Goal: Task Accomplishment & Management: Complete application form

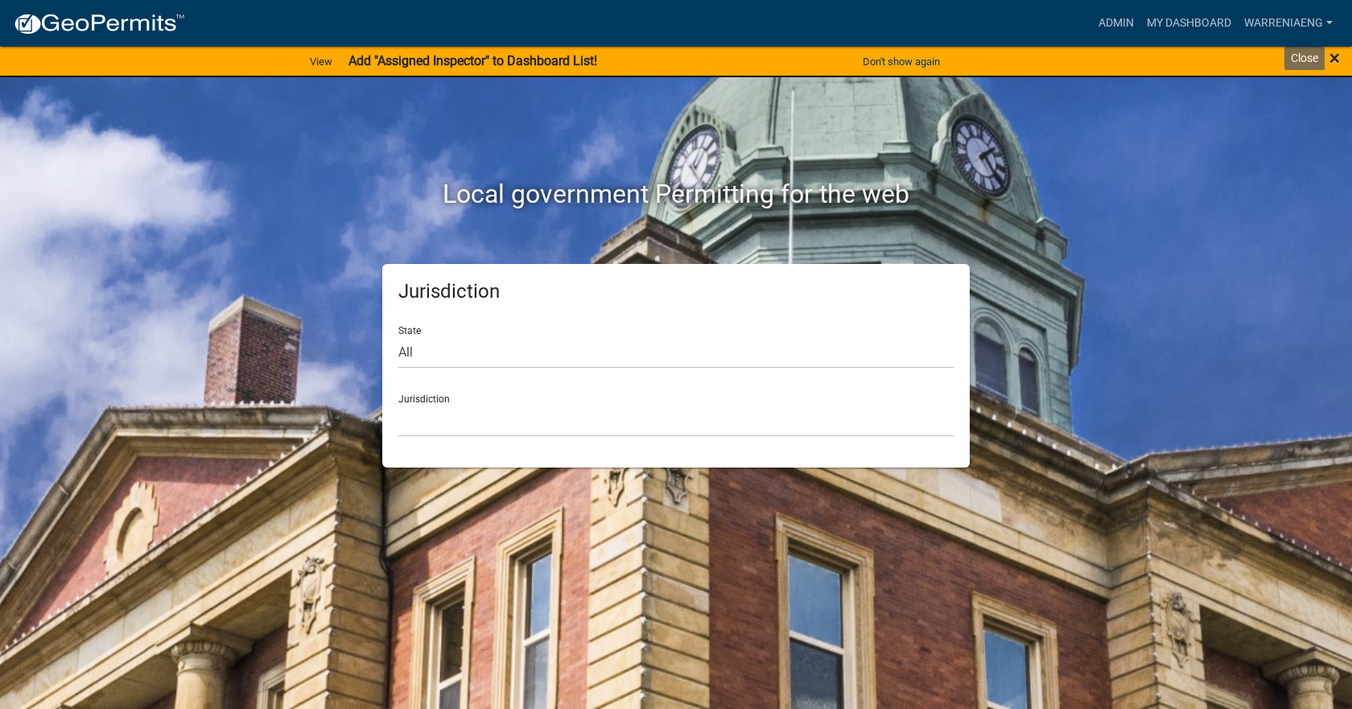
click at [1337, 59] on span "×" at bounding box center [1334, 58] width 10 height 23
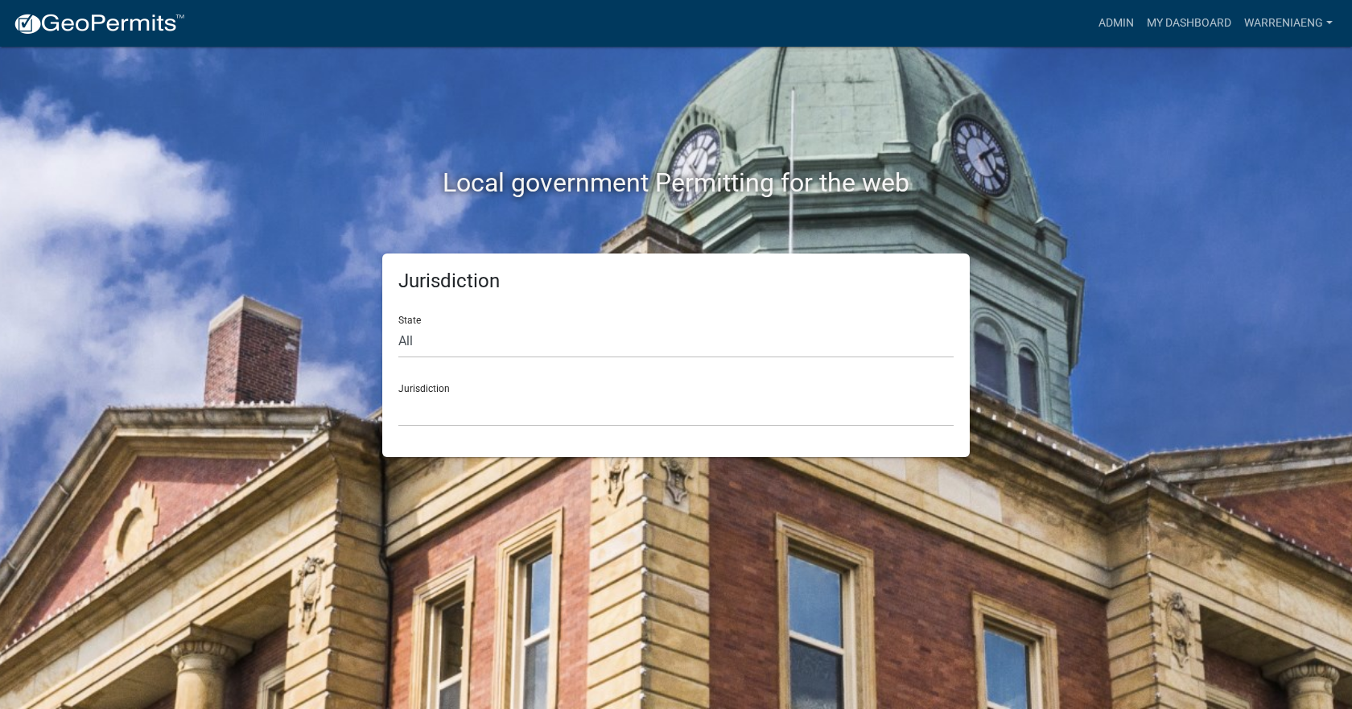
click at [441, 360] on form "State All [US_STATE] [US_STATE] [US_STATE] [US_STATE] [US_STATE] [US_STATE] [US…" at bounding box center [675, 365] width 555 height 124
click at [441, 341] on select "All [US_STATE] [US_STATE] [US_STATE] [US_STATE] [US_STATE] [US_STATE] [US_STATE…" at bounding box center [675, 341] width 555 height 33
select select "[US_STATE]"
click at [398, 325] on select "All [US_STATE] [US_STATE] [US_STATE] [US_STATE] [US_STATE] [US_STATE] [US_STATE…" at bounding box center [675, 341] width 555 height 33
click at [481, 427] on div "Jurisdiction State All [US_STATE] [US_STATE] [US_STATE] [US_STATE] [US_STATE] […" at bounding box center [675, 355] width 587 height 204
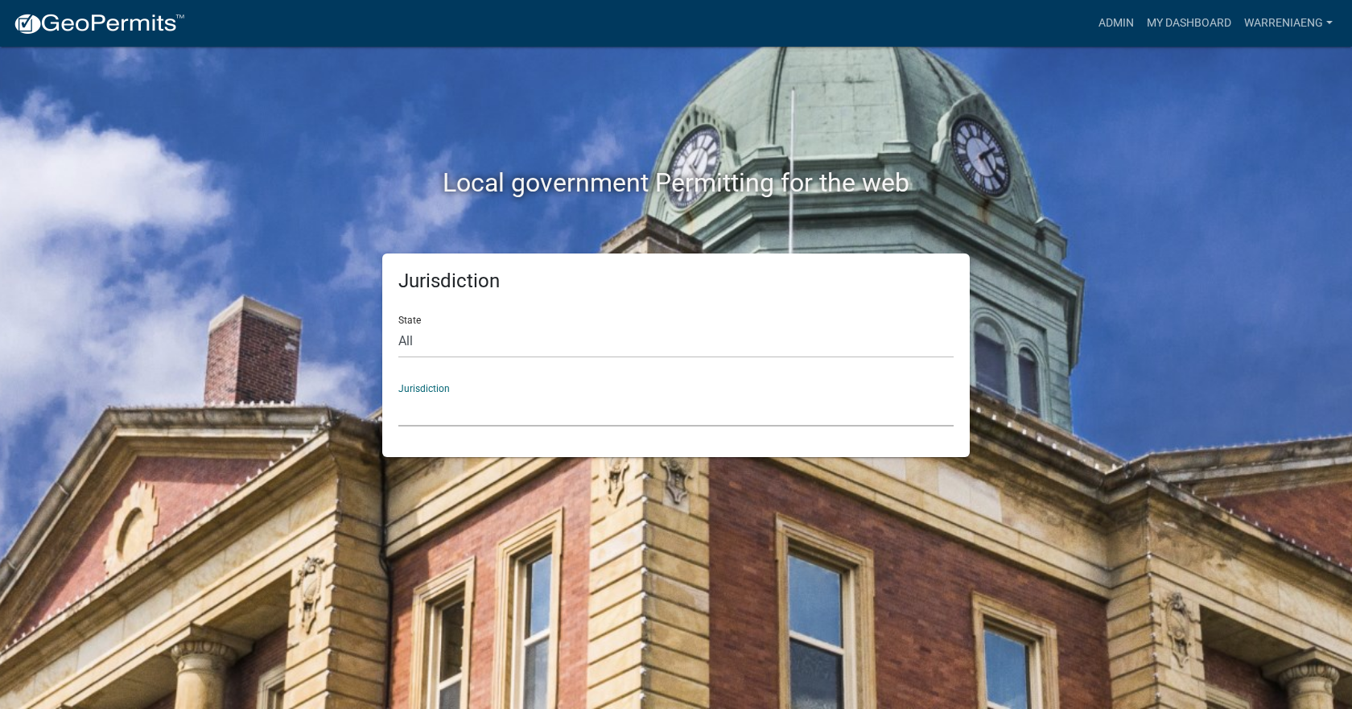
click at [487, 416] on select "[GEOGRAPHIC_DATA], [US_STATE] [GEOGRAPHIC_DATA], [US_STATE] [GEOGRAPHIC_DATA], …" at bounding box center [675, 410] width 555 height 33
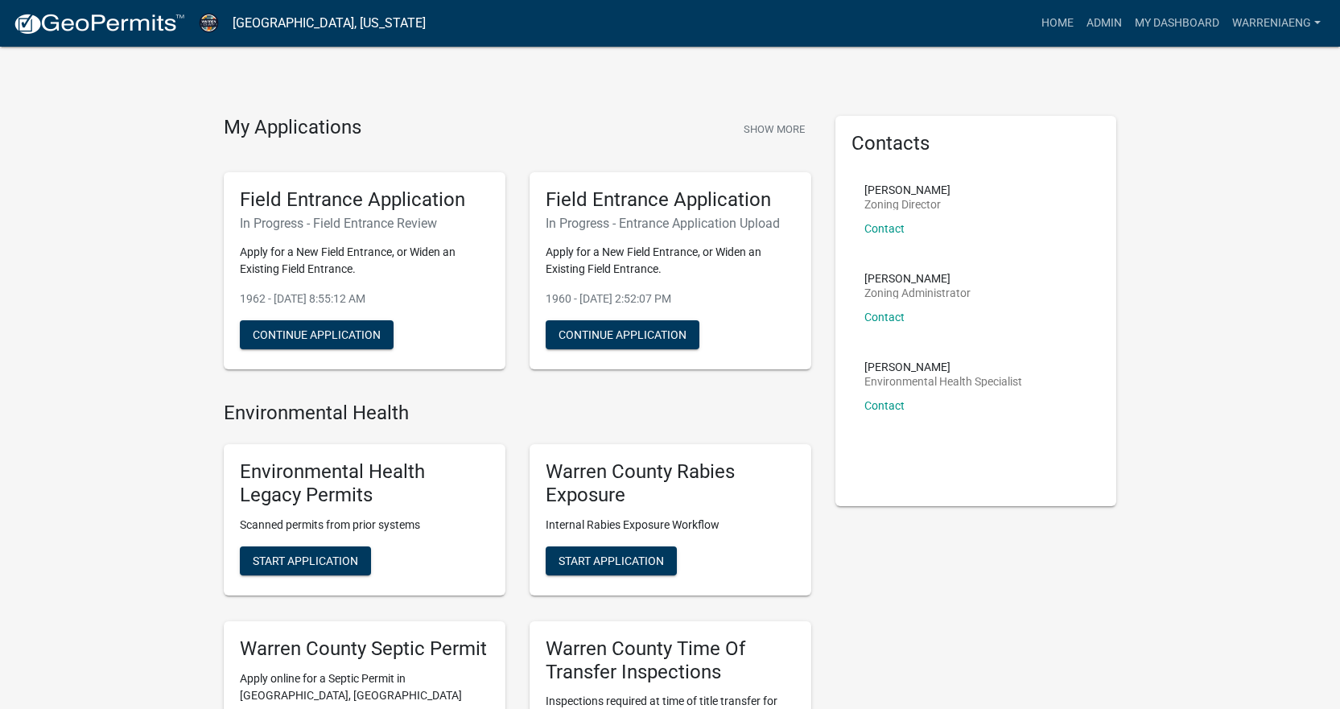
click at [1048, 26] on link "Home" at bounding box center [1057, 23] width 45 height 31
click at [1099, 20] on link "Admin" at bounding box center [1104, 23] width 48 height 31
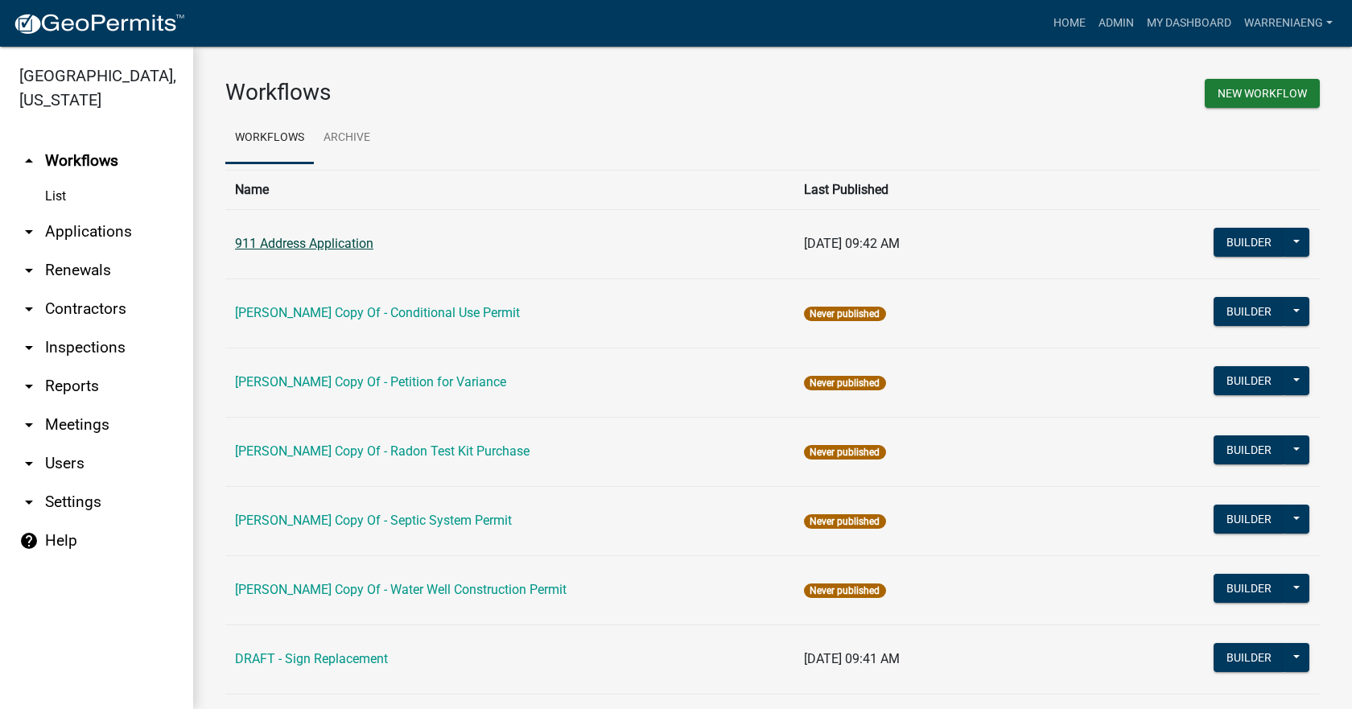
click at [306, 242] on link "911 Address Application" at bounding box center [304, 243] width 138 height 15
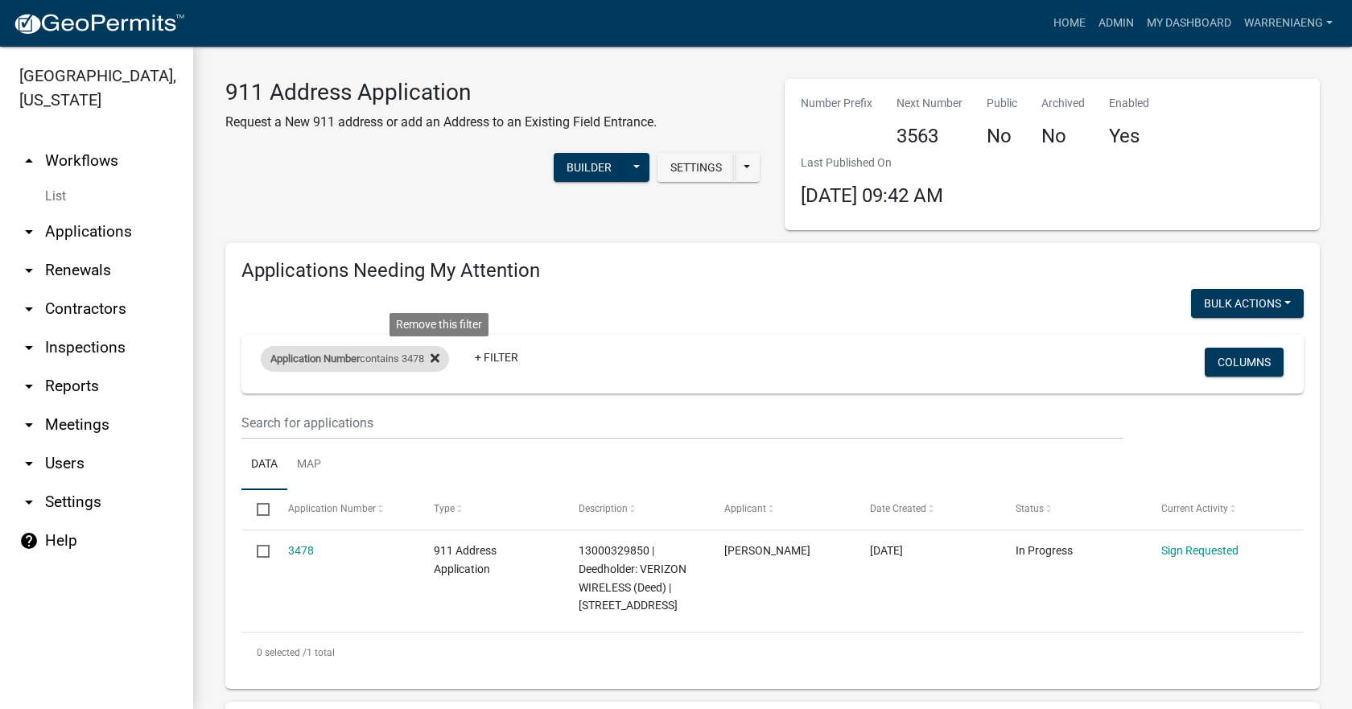
click at [439, 361] on icon at bounding box center [435, 358] width 9 height 9
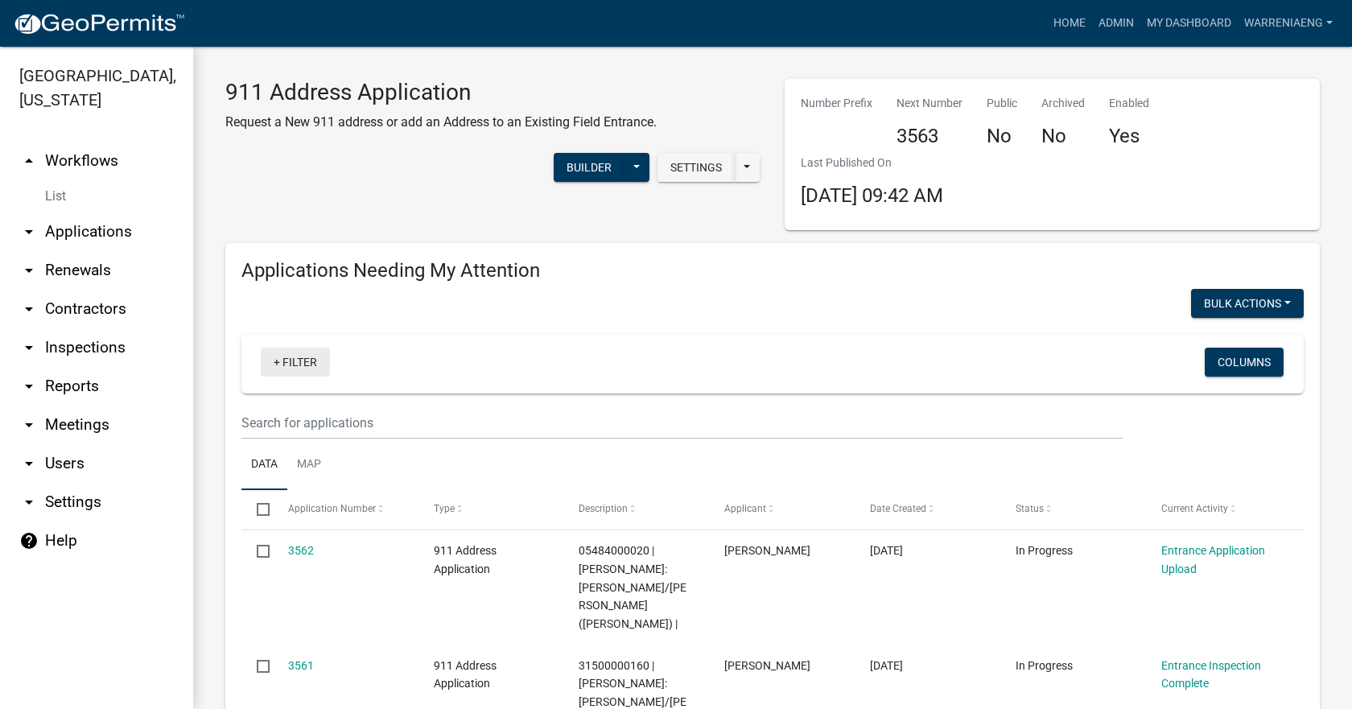
click at [302, 361] on link "+ Filter" at bounding box center [295, 362] width 69 height 29
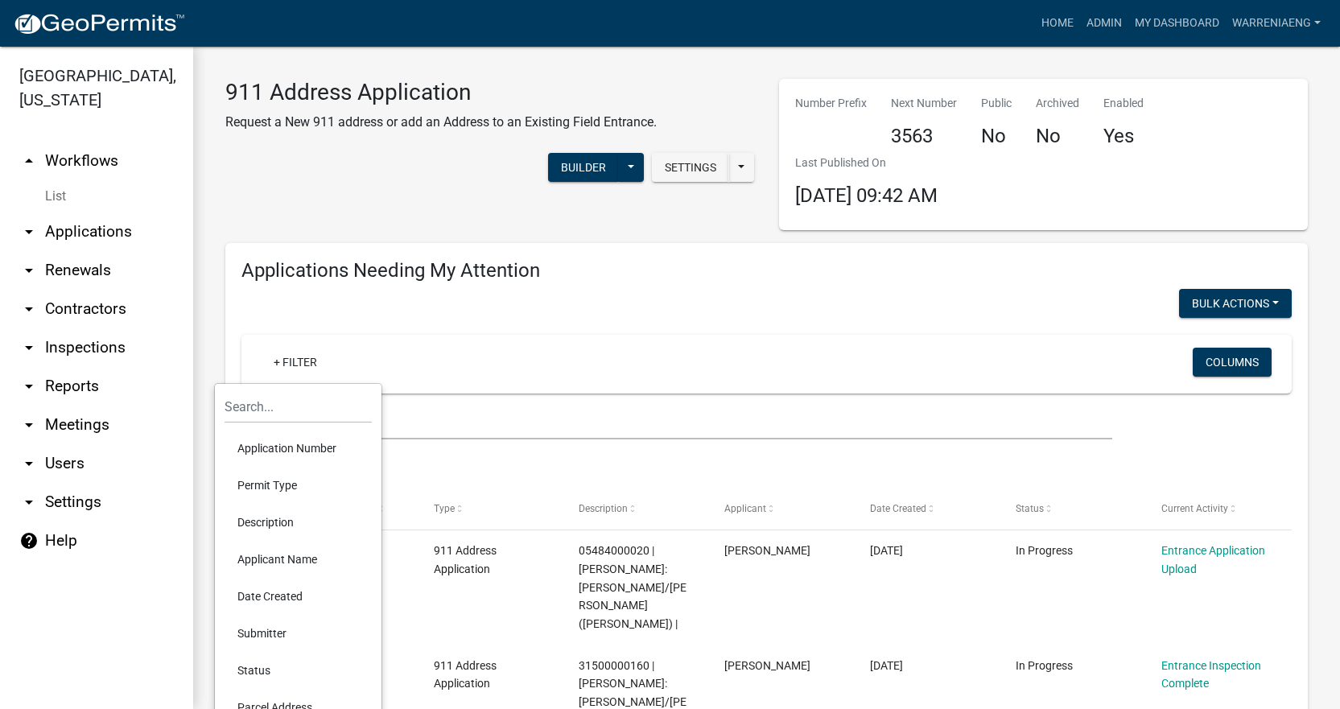
click at [307, 453] on li "Application Number" at bounding box center [298, 448] width 147 height 37
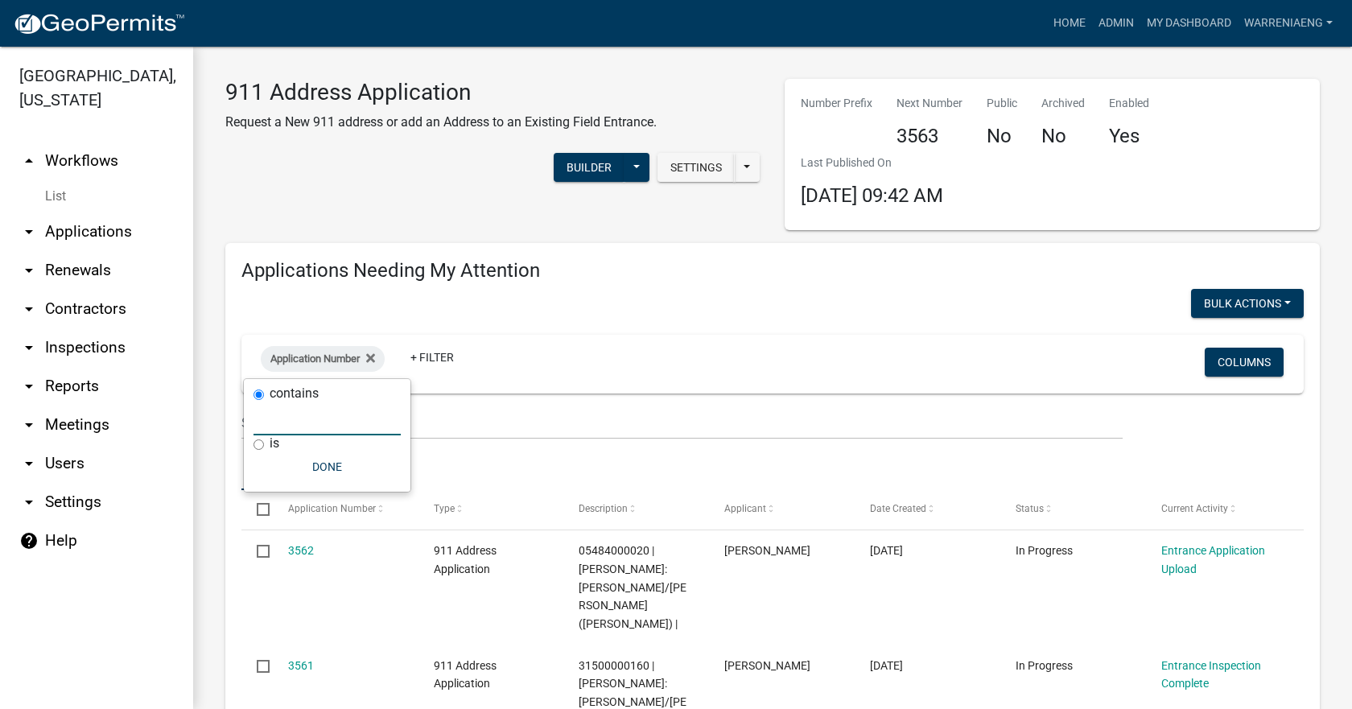
click at [318, 423] on input "text" at bounding box center [326, 418] width 147 height 33
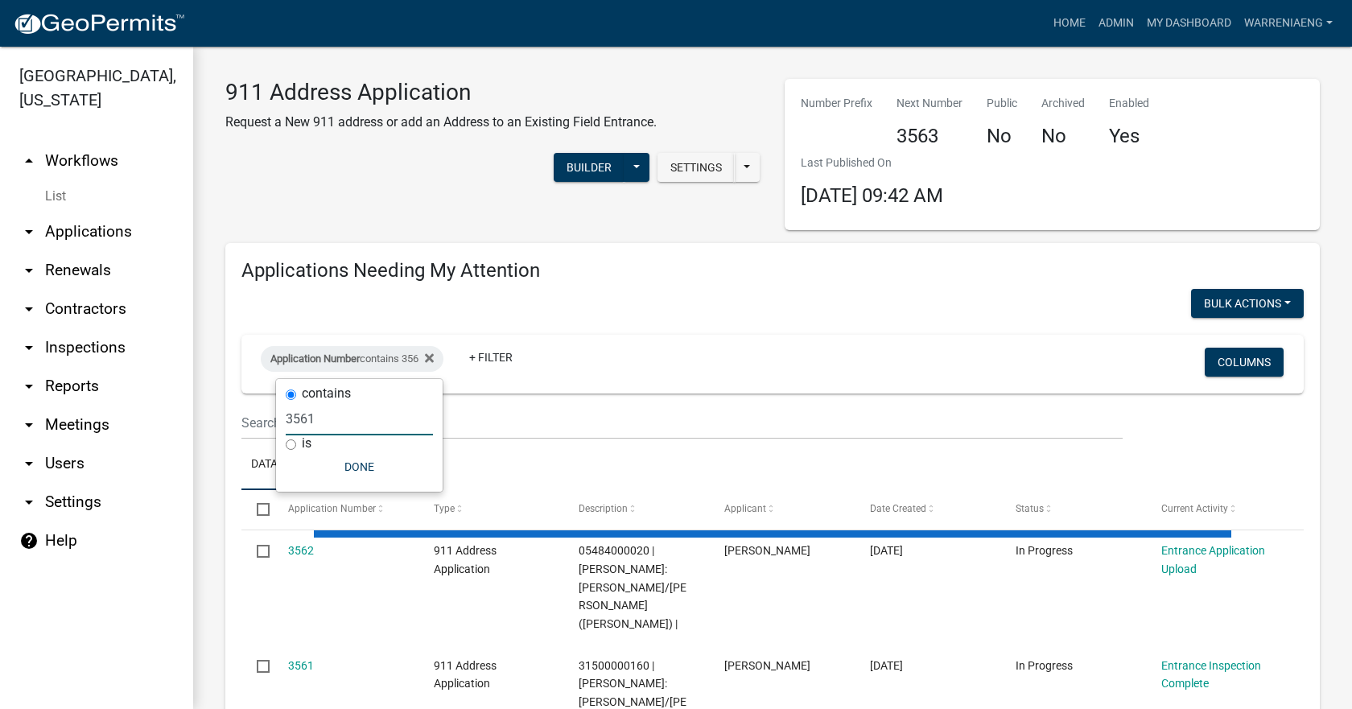
type input "3561"
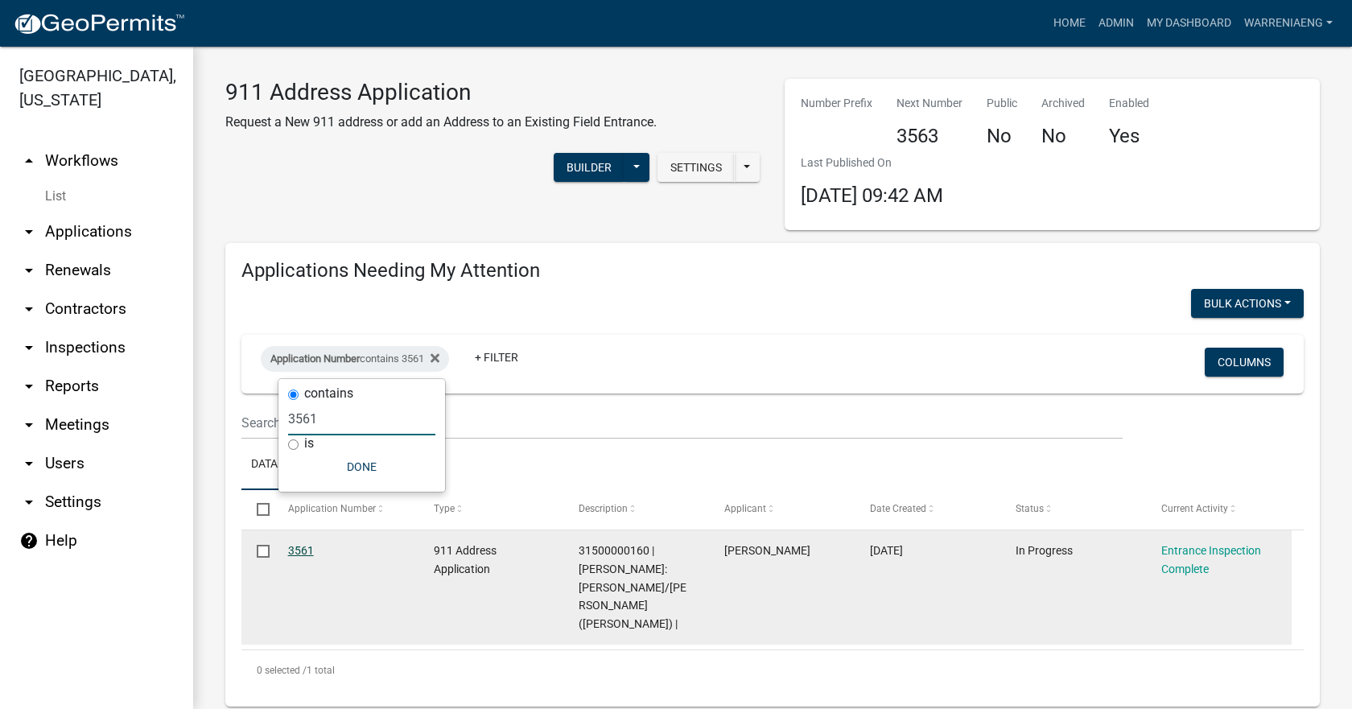
click at [300, 551] on link "3561" at bounding box center [301, 550] width 26 height 13
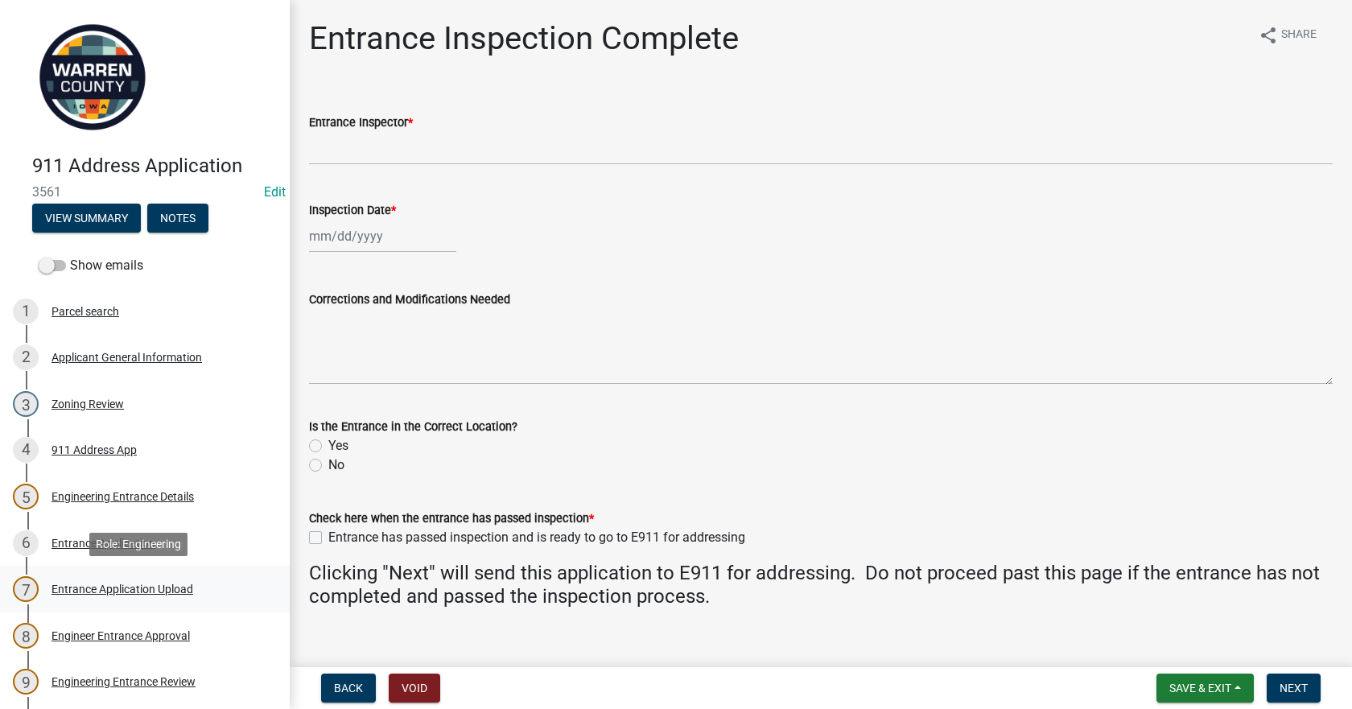
click at [167, 594] on div "Entrance Application Upload" at bounding box center [123, 588] width 142 height 11
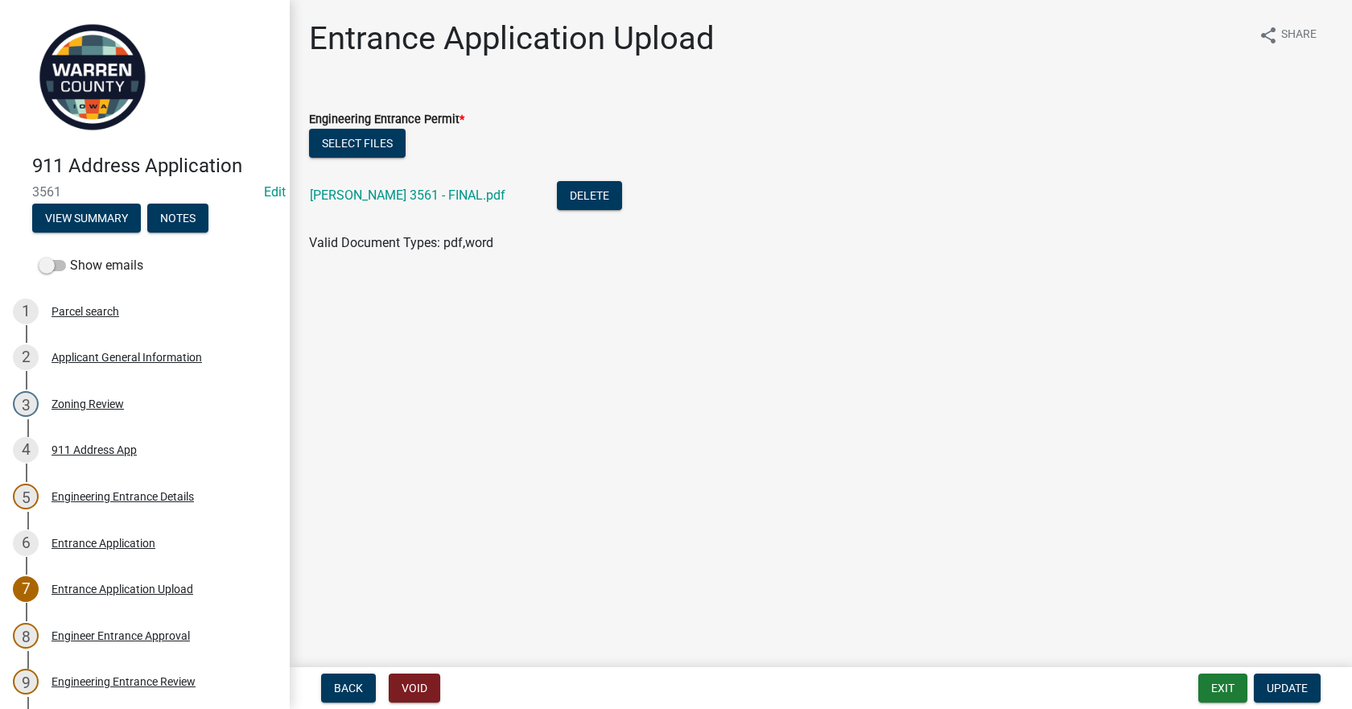
click at [321, 126] on div "Engineering Entrance Permit *" at bounding box center [821, 118] width 1024 height 19
click at [324, 134] on button "Select files" at bounding box center [357, 143] width 97 height 29
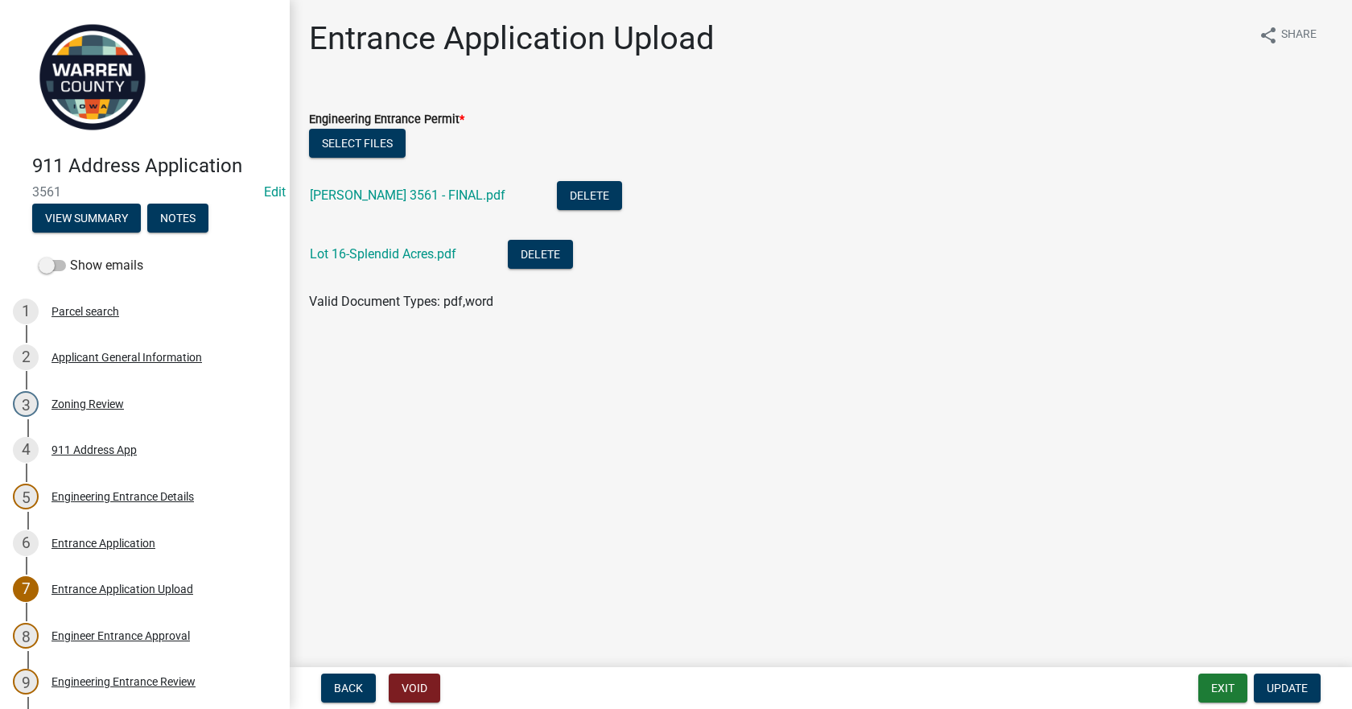
click at [1322, 688] on form "Exit Update" at bounding box center [1262, 688] width 129 height 29
click at [1317, 689] on button "Update" at bounding box center [1287, 688] width 67 height 29
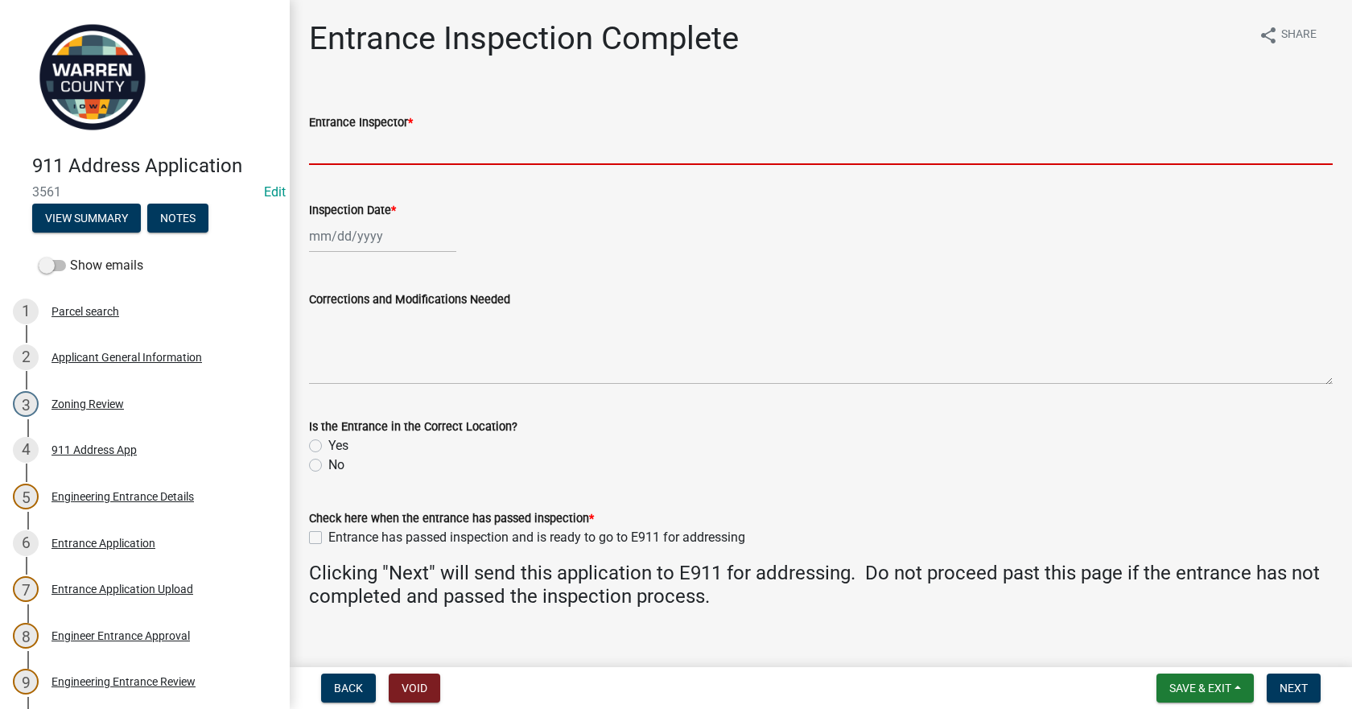
click at [412, 148] on input "Entrance Inspector *" at bounding box center [821, 148] width 1024 height 33
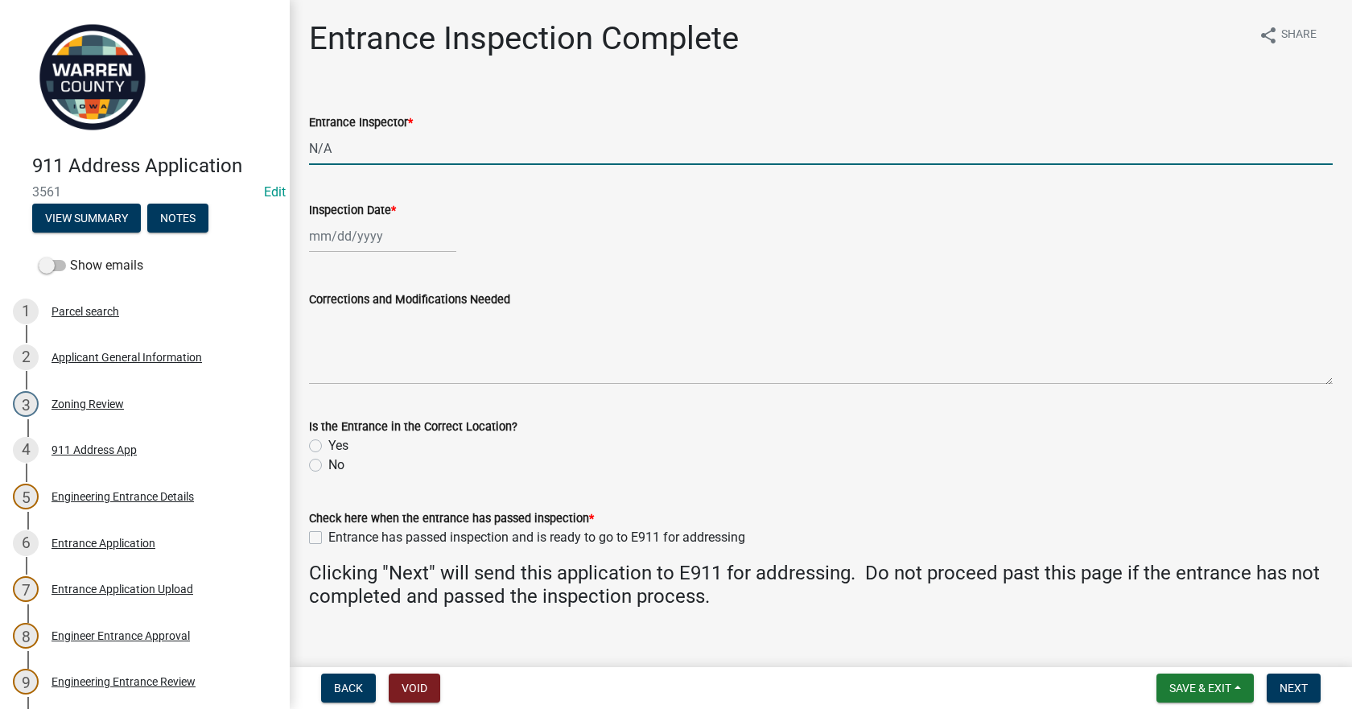
type input "N/A"
select select "8"
select select "2025"
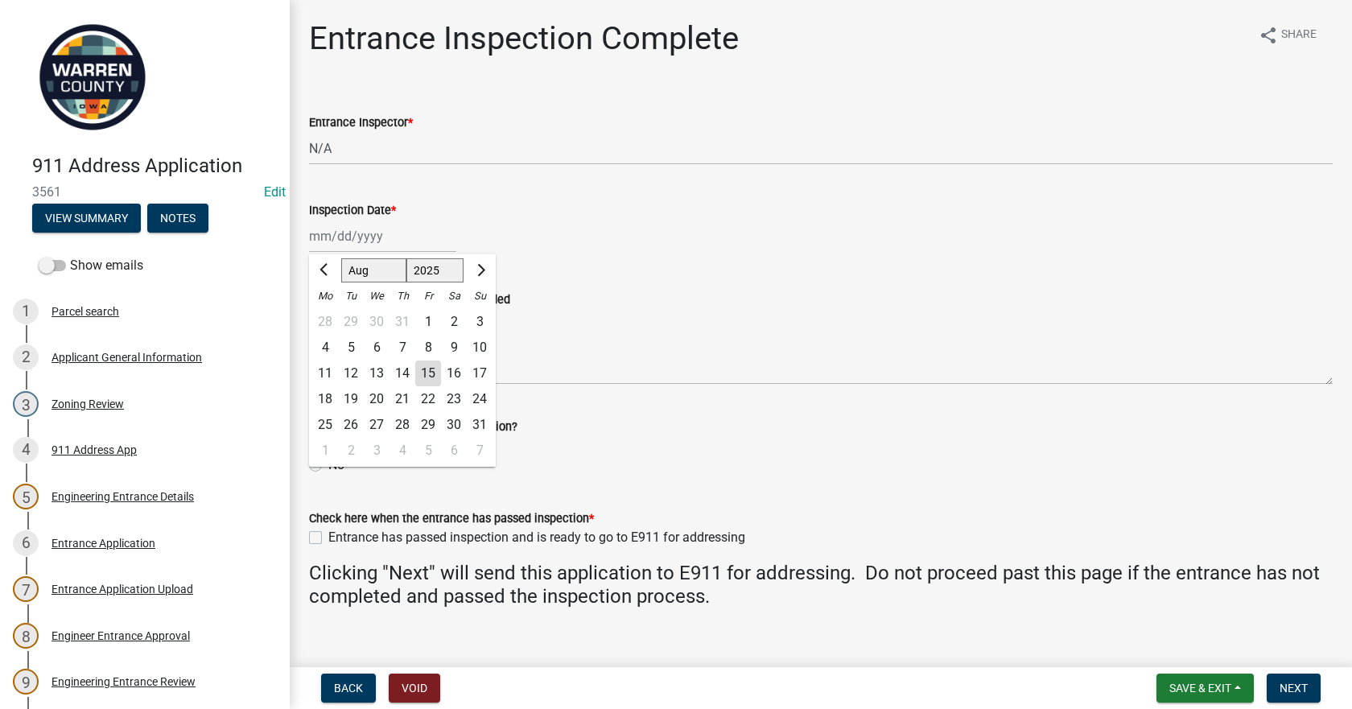
click at [431, 363] on div "15" at bounding box center [428, 374] width 26 height 26
type input "[DATE]"
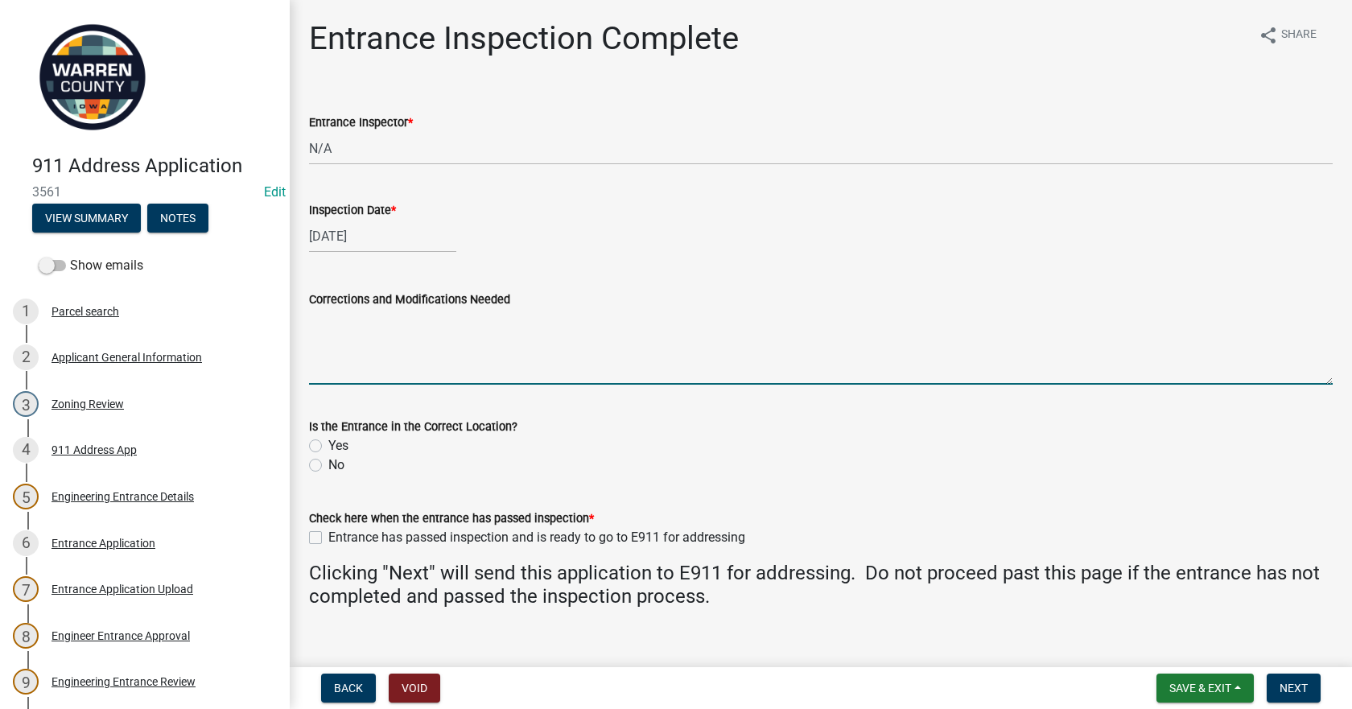
click at [431, 363] on textarea "Corrections and Modifications Needed" at bounding box center [821, 347] width 1024 height 76
type textarea "Added the map of where they say the entrance will be"
click at [437, 468] on div "No" at bounding box center [821, 464] width 1024 height 19
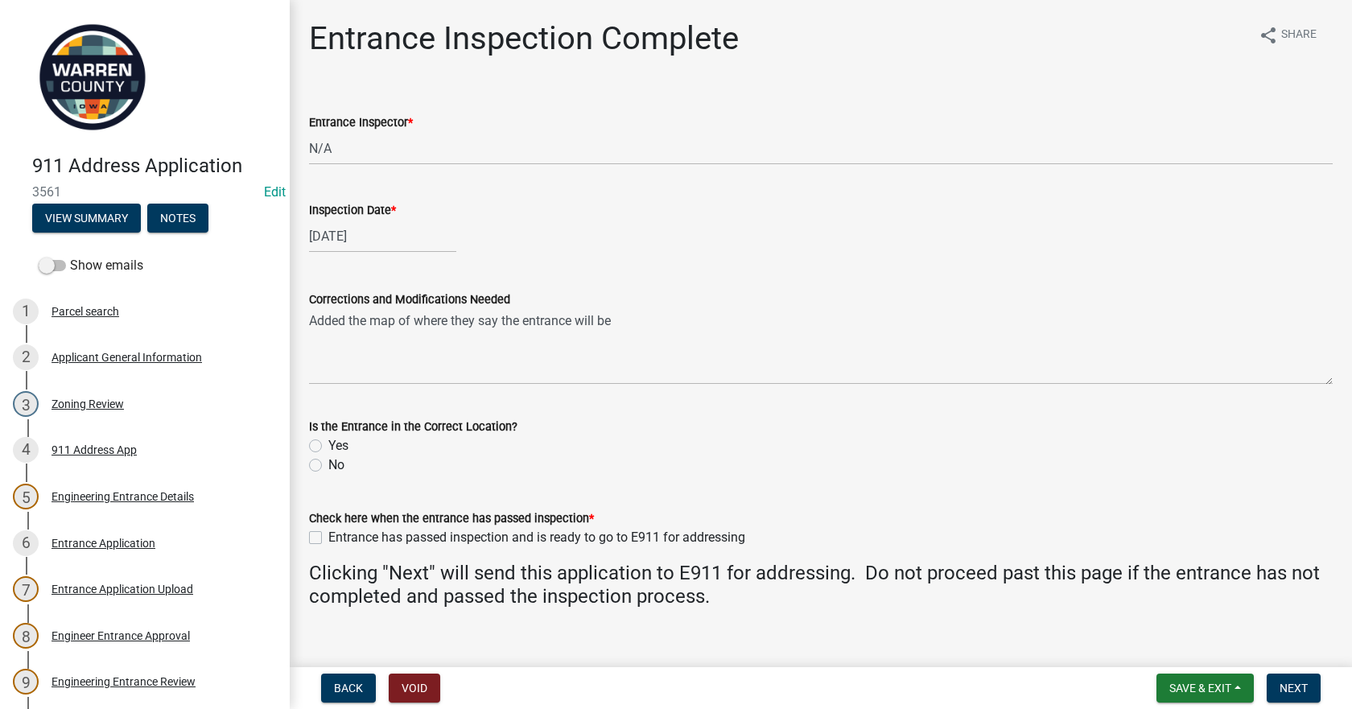
click at [328, 450] on label "Yes" at bounding box center [338, 445] width 20 height 19
click at [328, 447] on input "Yes" at bounding box center [333, 441] width 10 height 10
radio input "true"
click at [310, 548] on wm-data-entity-input "Check here when the entrance has passed inspection * Entrance has passed inspec…" at bounding box center [821, 525] width 1024 height 72
click at [328, 536] on label "Entrance has passed inspection and is ready to go to E911 for addressing" at bounding box center [536, 537] width 417 height 19
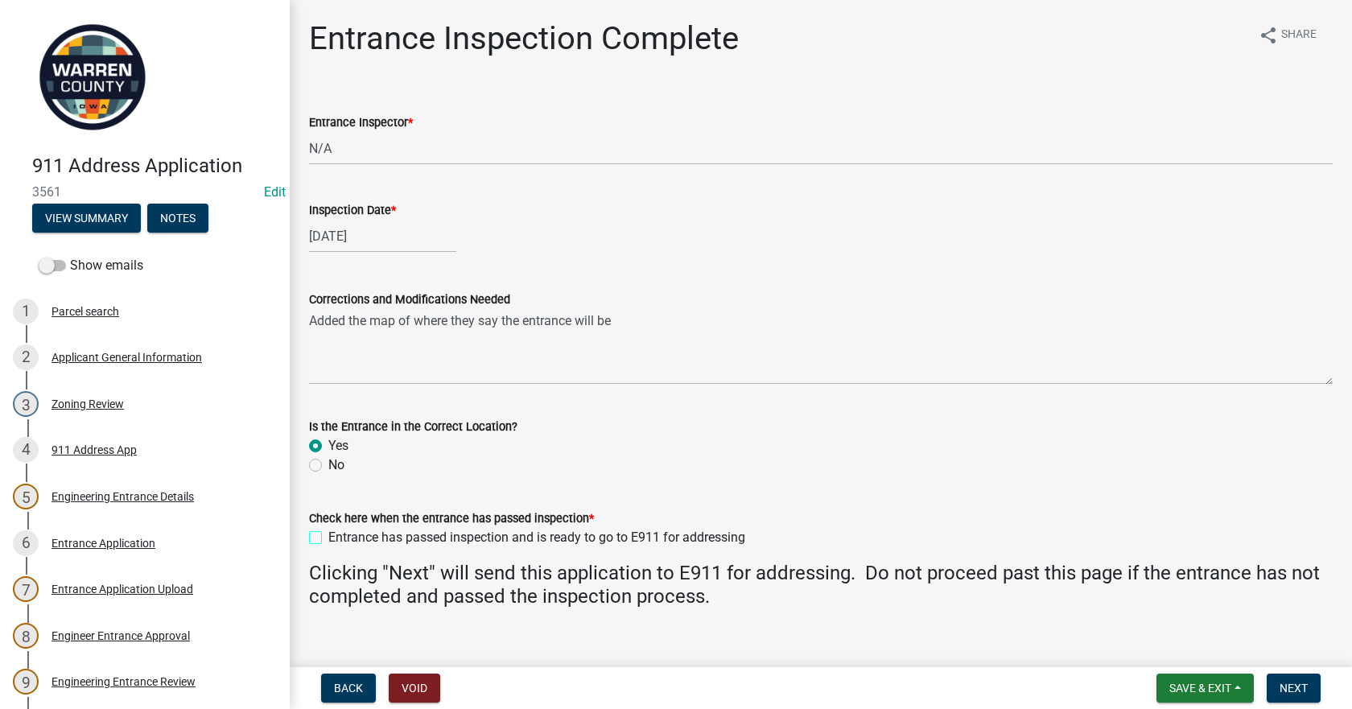
click at [328, 536] on input "Entrance has passed inspection and is ready to go to E911 for addressing" at bounding box center [333, 533] width 10 height 10
checkbox input "true"
click at [1293, 680] on button "Next" at bounding box center [1294, 688] width 54 height 29
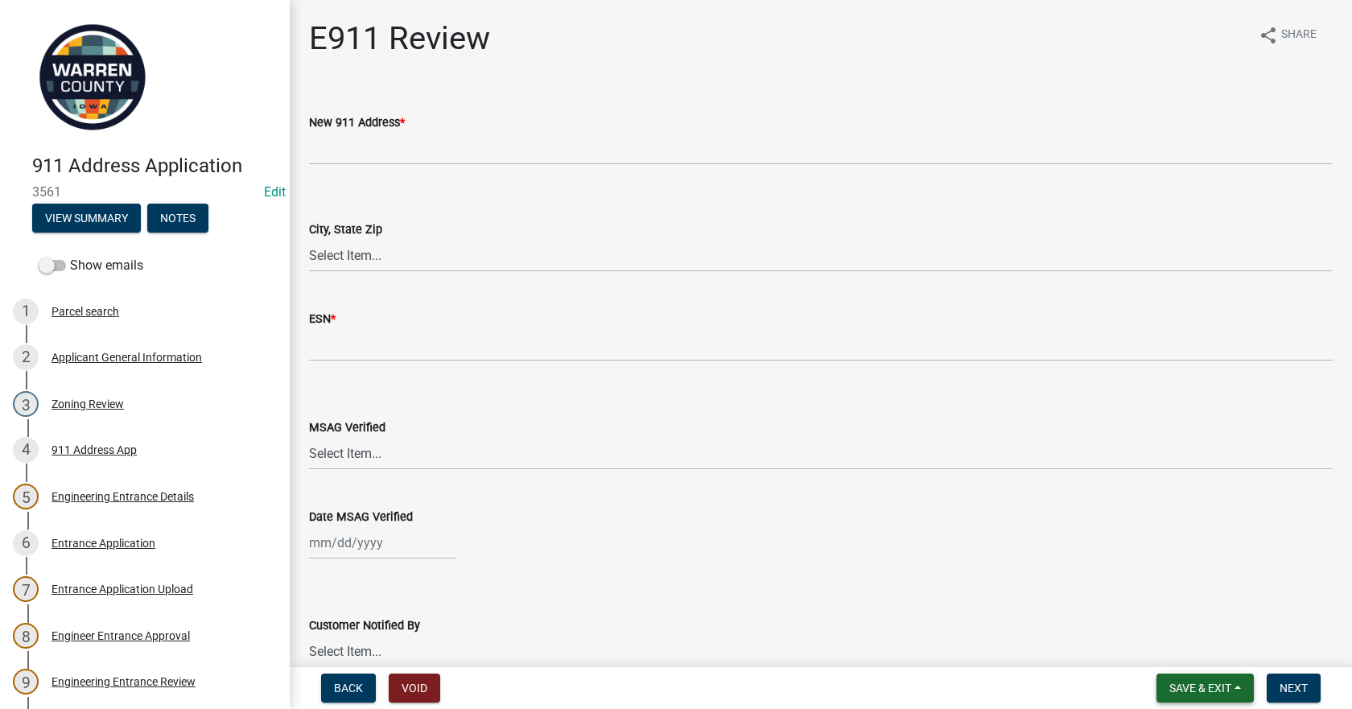
click at [1181, 692] on span "Save & Exit" at bounding box center [1200, 688] width 62 height 13
click at [1203, 639] on button "Save & Exit" at bounding box center [1189, 646] width 129 height 39
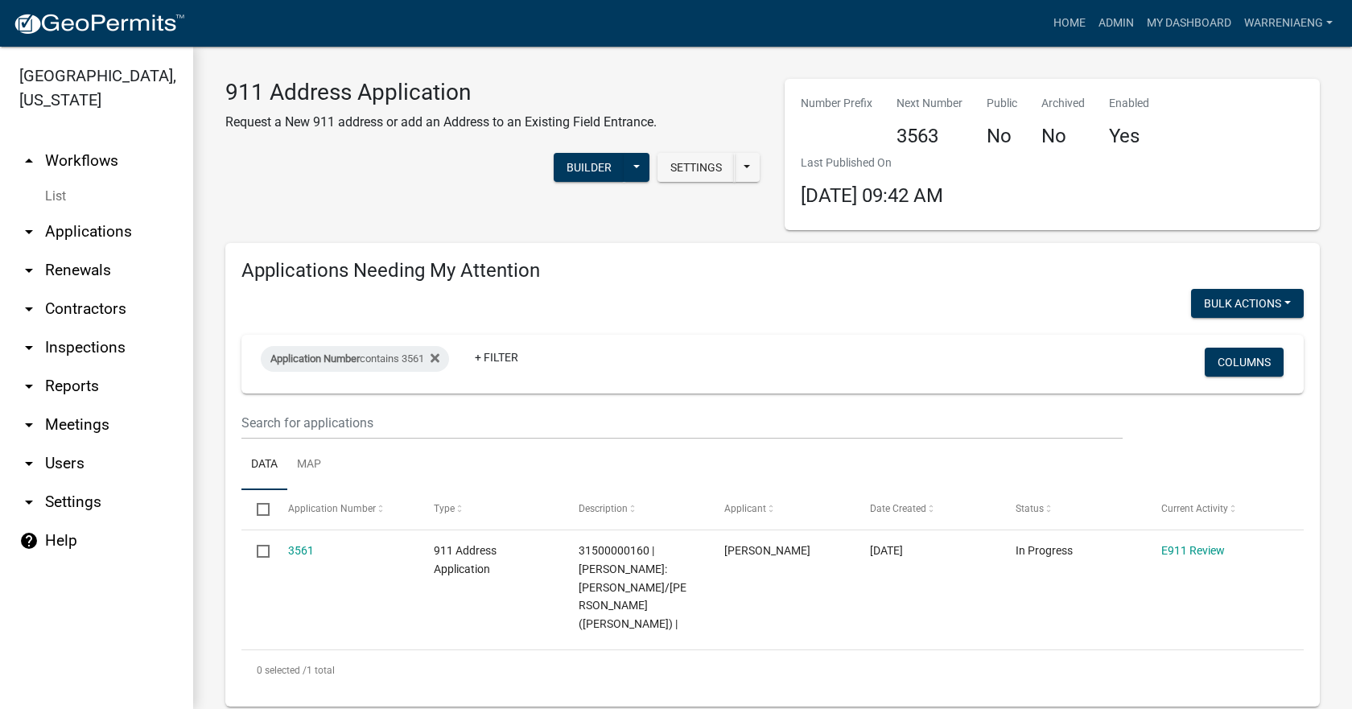
click at [750, 295] on div at bounding box center [500, 305] width 543 height 33
